Goal: Find specific page/section: Find specific page/section

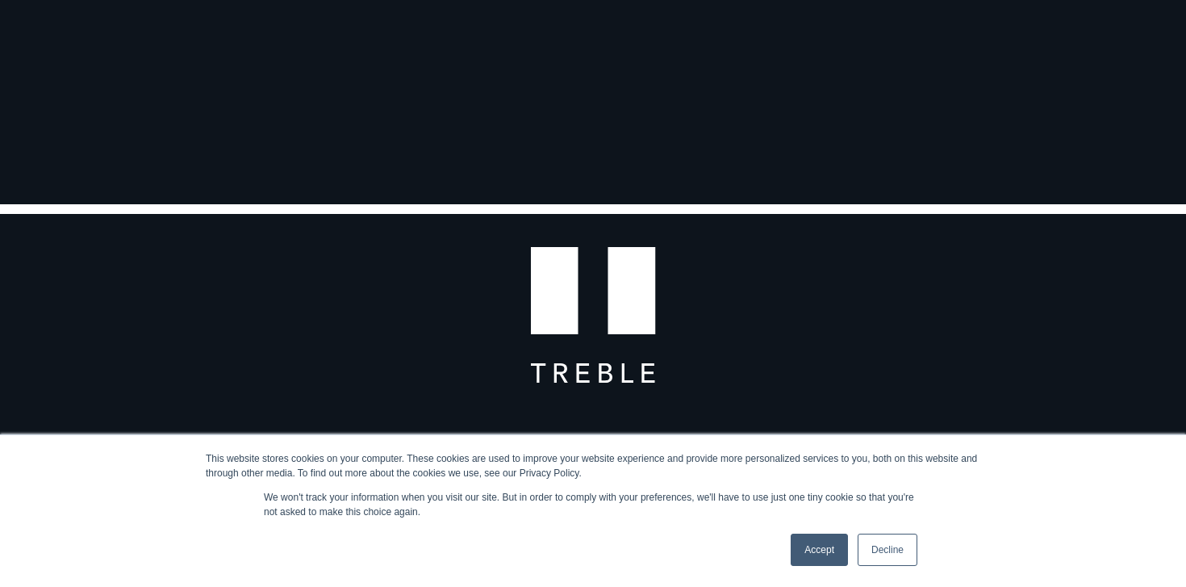
click at [882, 546] on link "Decline" at bounding box center [888, 549] width 60 height 32
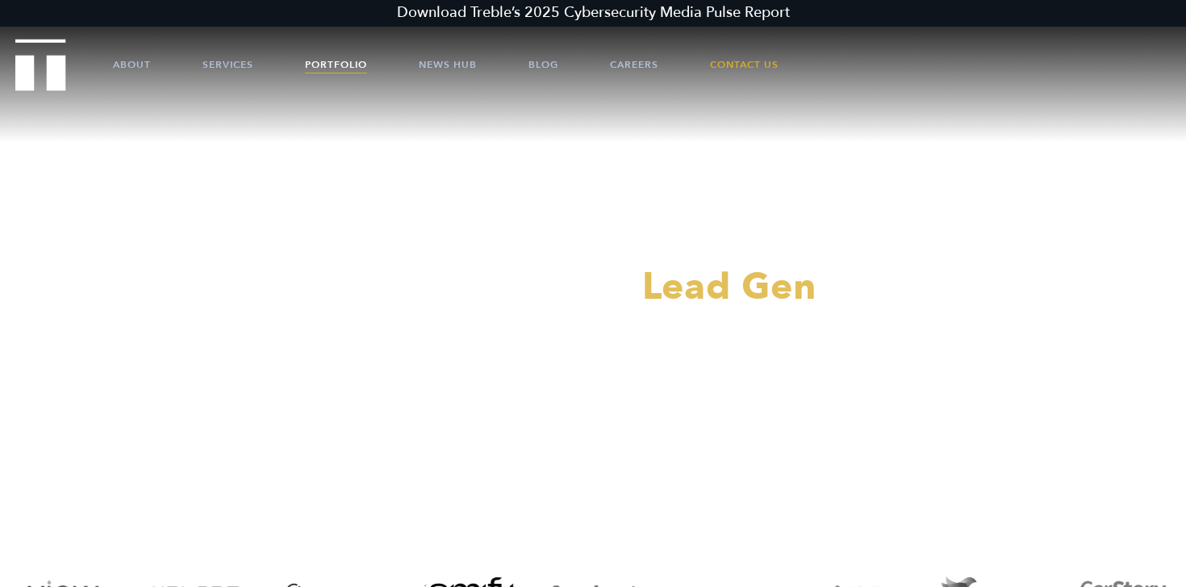
click at [332, 56] on link "Portfolio" at bounding box center [336, 64] width 62 height 48
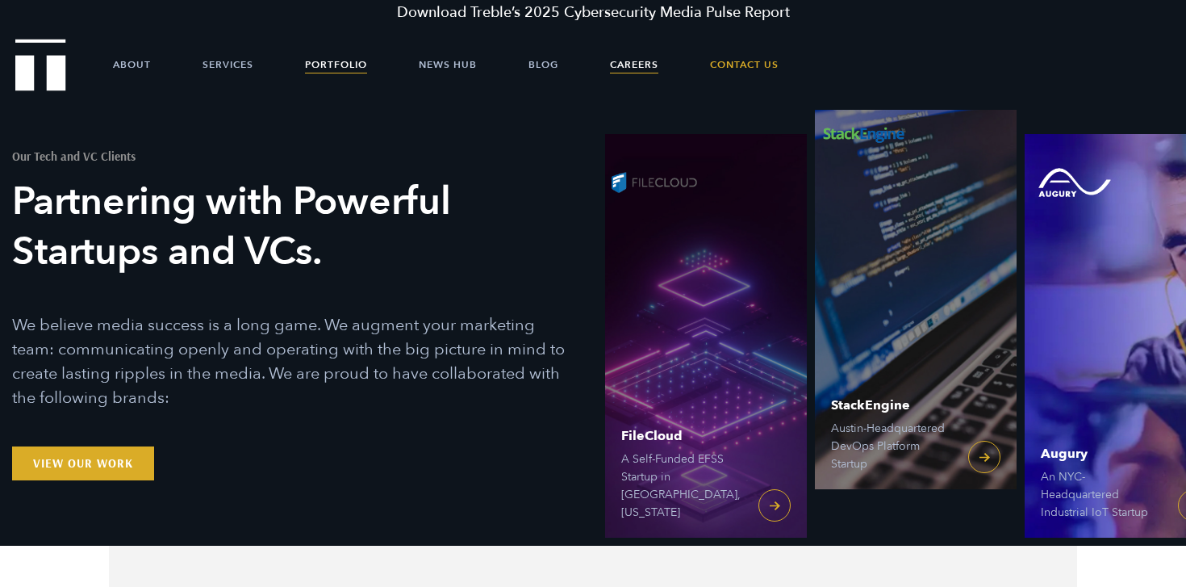
click at [642, 59] on link "Careers" at bounding box center [634, 64] width 48 height 48
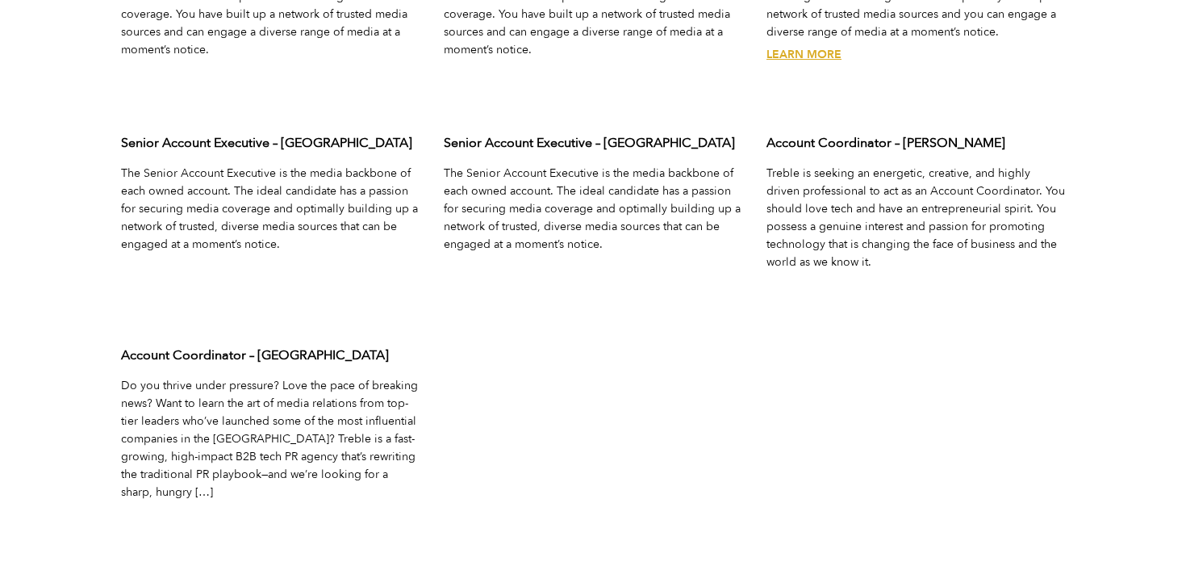
scroll to position [5304, 0]
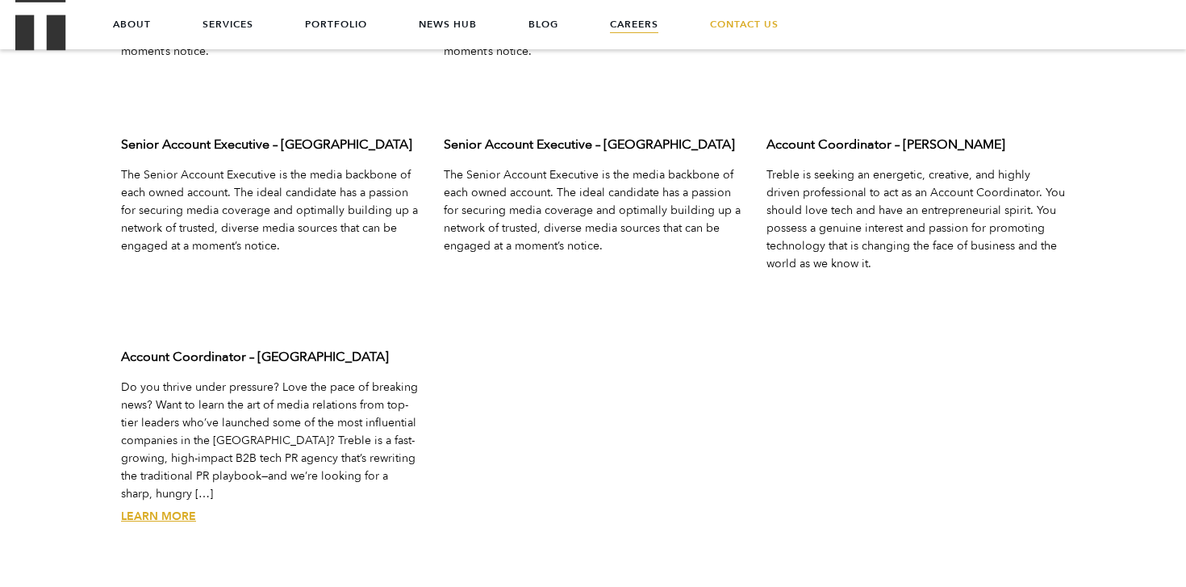
click at [261, 440] on p "Do you thrive under pressure? Love the pace of breaking news? Want to learn the…" at bounding box center [270, 440] width 299 height 124
click at [161, 508] on link "Learn More" at bounding box center [158, 515] width 75 height 15
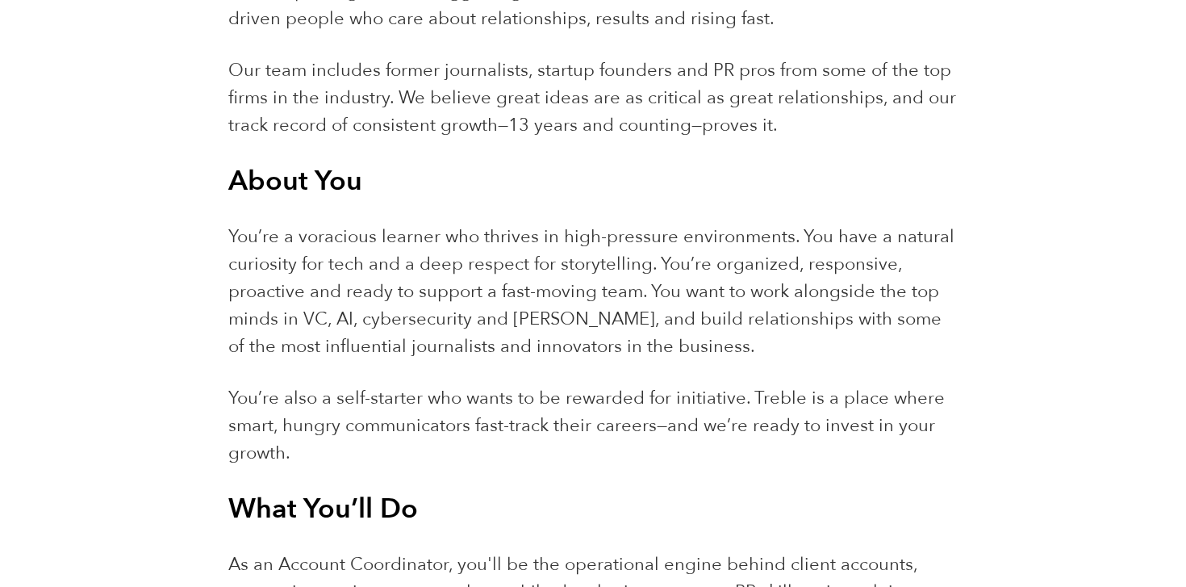
scroll to position [953, 0]
